Goal: Answer question/provide support: Share knowledge or assist other users

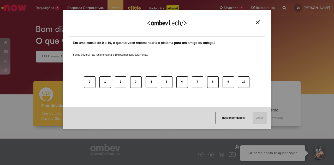
click at [257, 22] on img "Close" at bounding box center [258, 22] width 4 height 4
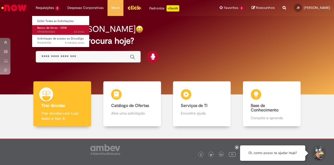
click at [50, 31] on span "6d atrás 6 dias atrás SR000583024" at bounding box center [60, 32] width 47 height 4
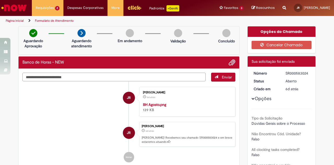
click at [144, 76] on textarea "Digite sua mensagem aqui..." at bounding box center [113, 77] width 183 height 9
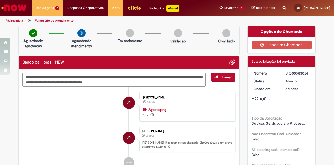
click at [112, 82] on textarea "**********" at bounding box center [113, 80] width 183 height 14
click at [142, 83] on textarea "**********" at bounding box center [113, 80] width 183 height 14
click at [181, 76] on textarea "**********" at bounding box center [113, 80] width 183 height 14
click at [172, 82] on textarea "**********" at bounding box center [113, 80] width 183 height 14
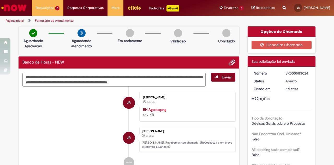
type textarea "**********"
click at [222, 75] on span "Enviar" at bounding box center [227, 77] width 10 height 5
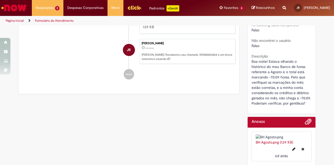
scroll to position [125, 0]
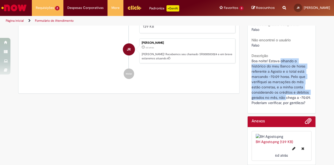
drag, startPoint x: 279, startPoint y: 58, endPoint x: 285, endPoint y: 100, distance: 42.7
click at [285, 100] on span "Boa noite! Estava olhando o histórico do meu Banco de horas referente a Agosto …" at bounding box center [281, 81] width 60 height 46
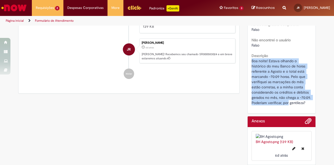
drag, startPoint x: 285, startPoint y: 100, endPoint x: 283, endPoint y: 51, distance: 49.1
click at [283, 52] on div "Descrição Boa noite! Estava olhando o histórico do meu Banco de horas referente…" at bounding box center [281, 78] width 60 height 53
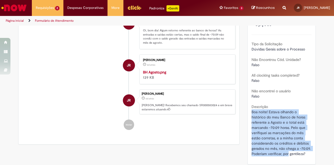
scroll to position [0, 0]
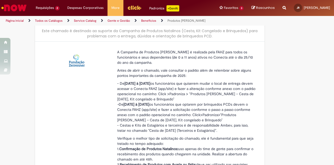
scroll to position [34, 0]
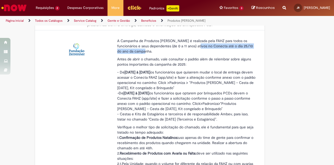
drag, startPoint x: 183, startPoint y: 46, endPoint x: 187, endPoint y: 51, distance: 6.2
click at [187, 51] on p "A Campanha de Produtos Natalinos é realizada pela FAHZ para todos os funcionári…" at bounding box center [186, 46] width 138 height 16
drag, startPoint x: 187, startPoint y: 51, endPoint x: 182, endPoint y: 43, distance: 8.9
click at [182, 43] on p "A Campanha de Produtos Natalinos é realizada pela FAHZ para todos os funcionári…" at bounding box center [186, 46] width 138 height 16
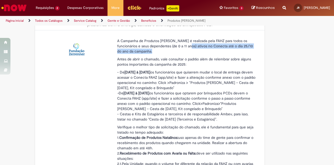
click at [182, 43] on span "A Campanha de Produtos Natalinos é realizada pela FAHZ para todos os funcionári…" at bounding box center [185, 45] width 136 height 15
drag, startPoint x: 182, startPoint y: 43, endPoint x: 182, endPoint y: 52, distance: 9.4
click at [182, 52] on p "A Campanha de Produtos Natalinos é realizada pela FAHZ para todos os funcionári…" at bounding box center [186, 46] width 138 height 16
drag, startPoint x: 182, startPoint y: 52, endPoint x: 180, endPoint y: 43, distance: 10.0
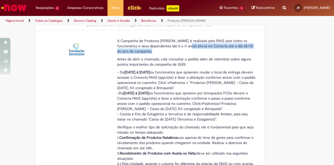
click at [180, 43] on p "A Campanha de Produtos Natalinos é realizada pela FAHZ para todos os funcionári…" at bounding box center [186, 46] width 138 height 16
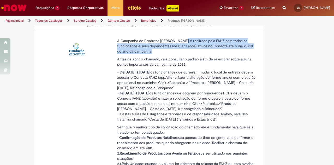
click at [180, 43] on span "A Campanha de Produtos Natalinos é realizada pela FAHZ para todos os funcionári…" at bounding box center [185, 45] width 136 height 15
drag, startPoint x: 180, startPoint y: 43, endPoint x: 180, endPoint y: 61, distance: 18.3
click at [180, 61] on div "A Campanha de Produtos Natalinos é realizada pela FAHZ para todos os funcionári…" at bounding box center [186, 145] width 138 height 214
click at [180, 61] on p "Antes de abrir o chamado, vale consultar o padrão além de relembrar sobre algun…" at bounding box center [186, 61] width 138 height 10
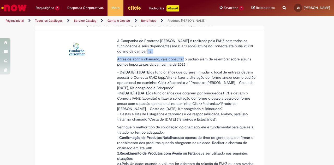
drag, startPoint x: 180, startPoint y: 61, endPoint x: 175, endPoint y: 52, distance: 9.8
click at [175, 52] on div "A Campanha de Produtos Natalinos é realizada pela FAHZ para todos os funcionári…" at bounding box center [186, 145] width 138 height 214
click at [175, 52] on p "A Campanha de Produtos Natalinos é realizada pela FAHZ para todos os funcionári…" at bounding box center [186, 46] width 138 height 16
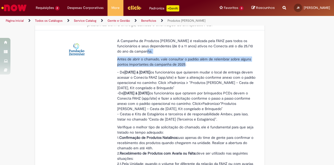
drag, startPoint x: 175, startPoint y: 52, endPoint x: 181, endPoint y: 64, distance: 13.2
click at [181, 64] on div "A Campanha de Produtos Natalinos é realizada pela FAHZ para todos os funcionári…" at bounding box center [186, 145] width 138 height 214
click at [181, 64] on span "Antes de abrir o chamado, vale consultar o padrão além de relembrar sobre algun…" at bounding box center [184, 62] width 134 height 10
drag, startPoint x: 181, startPoint y: 64, endPoint x: 178, endPoint y: 55, distance: 9.9
click at [178, 55] on div "A Campanha de Produtos Natalinos é realizada pela FAHZ para todos os funcionári…" at bounding box center [186, 145] width 138 height 214
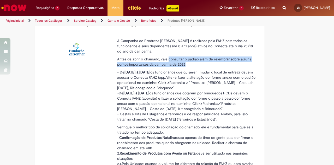
click at [178, 55] on div "A Campanha de Produtos Natalinos é realizada pela FAHZ para todos os funcionári…" at bounding box center [186, 145] width 138 height 214
drag, startPoint x: 178, startPoint y: 55, endPoint x: 180, endPoint y: 63, distance: 9.1
click at [180, 63] on div "A Campanha de Produtos Natalinos é realizada pela FAHZ para todos os funcionári…" at bounding box center [186, 145] width 138 height 214
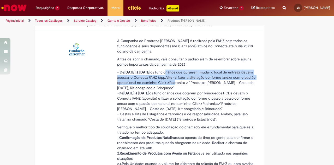
drag, startPoint x: 172, startPoint y: 72, endPoint x: 188, endPoint y: 81, distance: 18.4
click at [188, 81] on span "- De 04/09/25 à 25/10/25 os funcionários que quiserem mudar o local de entrega …" at bounding box center [186, 80] width 138 height 20
drag, startPoint x: 188, startPoint y: 81, endPoint x: 174, endPoint y: 71, distance: 17.9
click at [174, 71] on span "- De 04/09/25 à 25/10/25 os funcionários que quiserem mudar o local de entrega …" at bounding box center [186, 80] width 138 height 20
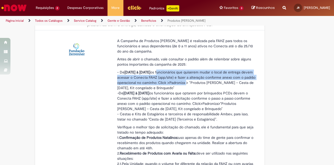
click at [174, 71] on span "- De 04/09/25 à 25/10/25 os funcionários que quiserem mudar o local de entrega …" at bounding box center [186, 80] width 138 height 20
drag, startPoint x: 174, startPoint y: 71, endPoint x: 200, endPoint y: 80, distance: 27.8
click at [200, 80] on span "- De 04/09/25 à 25/10/25 os funcionários que quiserem mudar o local de entrega …" at bounding box center [186, 80] width 138 height 20
drag, startPoint x: 200, startPoint y: 80, endPoint x: 192, endPoint y: 71, distance: 12.0
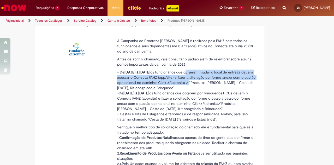
click at [192, 71] on span "- De 04/09/25 à 25/10/25 os funcionários que quiserem mudar o local de entrega …" at bounding box center [186, 80] width 138 height 20
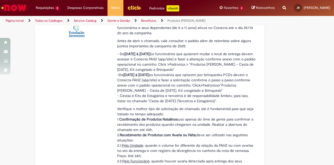
scroll to position [56, 0]
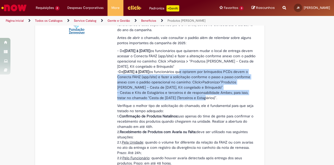
drag, startPoint x: 187, startPoint y: 71, endPoint x: 203, endPoint y: 97, distance: 30.3
click at [203, 97] on span "- De 04/09/25 à 25/10/25 os funcionários que quiserem mudar o local de entrega …" at bounding box center [186, 74] width 138 height 52
click at [203, 97] on span "- Cestas e Kits de Estagiários e terceiros é de responsabilidade Ambev, para is…" at bounding box center [182, 95] width 131 height 10
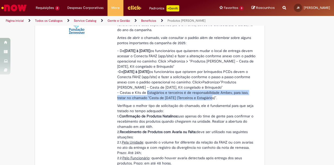
drag, startPoint x: 203, startPoint y: 97, endPoint x: 156, endPoint y: 93, distance: 46.3
click at [156, 93] on span "- Cestas e Kits de Estagiários e terceiros é de responsabilidade Ambev, para is…" at bounding box center [182, 95] width 131 height 10
drag, startPoint x: 156, startPoint y: 93, endPoint x: 205, endPoint y: 97, distance: 48.9
click at [205, 97] on span "- Cestas e Kits de Estagiários e terceiros é de responsabilidade Ambev, para is…" at bounding box center [182, 95] width 131 height 10
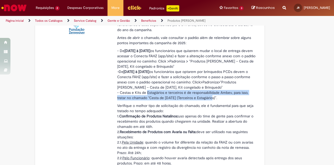
click at [205, 97] on span "- Cestas e Kits de Estagiários e terceiros é de responsabilidade Ambev, para is…" at bounding box center [182, 95] width 131 height 10
drag, startPoint x: 205, startPoint y: 97, endPoint x: 165, endPoint y: 94, distance: 40.8
click at [165, 94] on span "- Cestas e Kits de Estagiários e terceiros é de responsabilidade Ambev, para is…" at bounding box center [182, 95] width 131 height 10
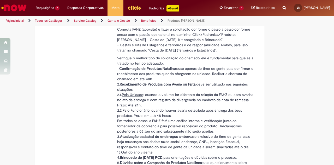
scroll to position [109, 0]
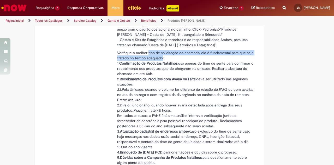
drag, startPoint x: 146, startPoint y: 51, endPoint x: 160, endPoint y: 55, distance: 15.0
click at [160, 55] on span "Verifique o melhor tipo de solicitação do chamado, ele é fundamental para que s…" at bounding box center [185, 55] width 136 height 10
drag, startPoint x: 160, startPoint y: 55, endPoint x: 146, endPoint y: 51, distance: 15.6
click at [146, 51] on span "Verifique o melhor tipo de solicitação do chamado, ele é fundamental para que s…" at bounding box center [185, 55] width 136 height 10
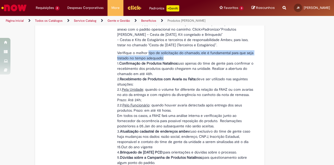
click at [146, 51] on span "Verifique o melhor tipo de solicitação do chamado, ele é fundamental para que s…" at bounding box center [185, 55] width 136 height 10
drag, startPoint x: 146, startPoint y: 51, endPoint x: 158, endPoint y: 56, distance: 13.0
click at [158, 56] on span "Verifique o melhor tipo de solicitação do chamado, ele é fundamental para que s…" at bounding box center [185, 55] width 136 height 10
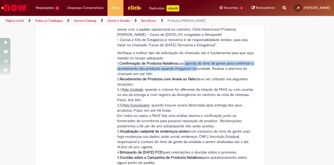
drag, startPoint x: 182, startPoint y: 65, endPoint x: 194, endPoint y: 69, distance: 13.2
click at [194, 69] on span "1. Confirmação de Produtos Natalinos: uso apenas do time de gente para confirma…" at bounding box center [185, 68] width 136 height 15
drag, startPoint x: 194, startPoint y: 69, endPoint x: 188, endPoint y: 64, distance: 7.9
click at [188, 64] on span "1. Confirmação de Produtos Natalinos: uso apenas do time de gente para confirma…" at bounding box center [185, 68] width 136 height 15
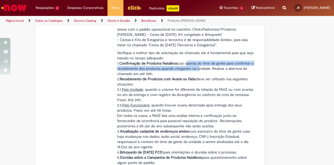
click at [188, 64] on span "1. Confirmação de Produtos Natalinos: uso apenas do time de gente para confirma…" at bounding box center [185, 68] width 136 height 15
drag, startPoint x: 188, startPoint y: 64, endPoint x: 190, endPoint y: 73, distance: 8.9
click at [190, 73] on p "Verifique o melhor tipo de solicitação do chamado, ele é fundamental para que s…" at bounding box center [186, 107] width 138 height 115
drag, startPoint x: 203, startPoint y: 78, endPoint x: 212, endPoint y: 83, distance: 10.6
click at [212, 83] on p "Verifique o melhor tipo de solicitação do chamado, ele é fundamental para que s…" at bounding box center [186, 107] width 138 height 115
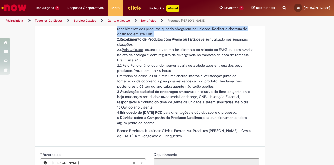
scroll to position [148, 0]
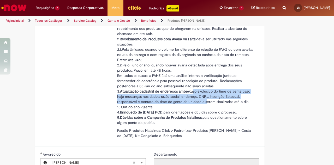
drag, startPoint x: 192, startPoint y: 92, endPoint x: 204, endPoint y: 98, distance: 13.3
click at [204, 98] on span "3. Atualização cadastral de endereços ambev: uso exclusivo do time de gente cas…" at bounding box center [183, 99] width 133 height 20
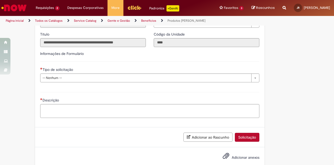
scroll to position [326, 0]
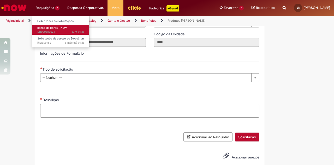
click at [53, 28] on span "Banco de Horas - NEW" at bounding box center [51, 28] width 29 height 4
